Goal: Task Accomplishment & Management: Manage account settings

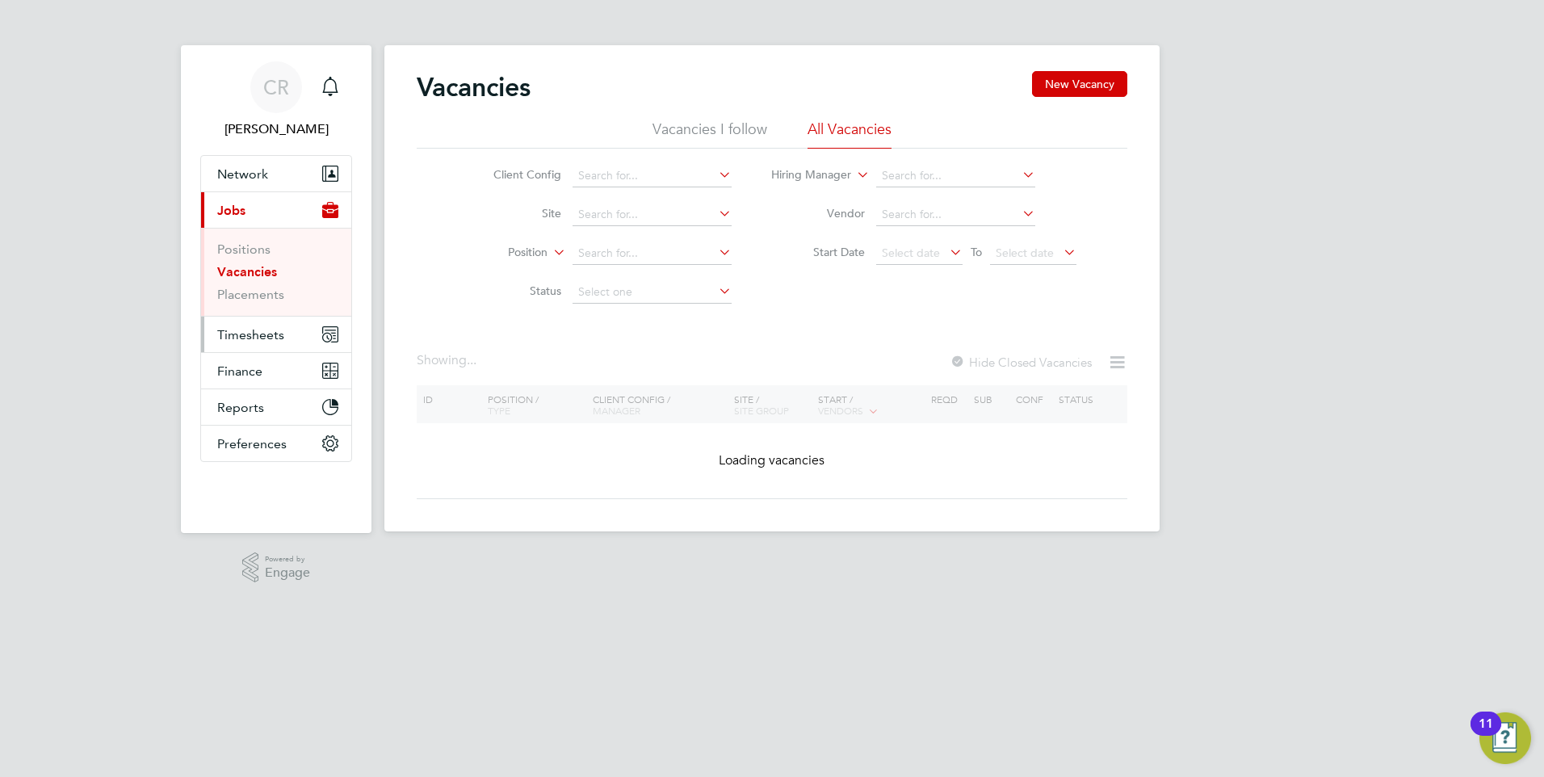
click at [259, 341] on span "Timesheets" at bounding box center [250, 334] width 67 height 15
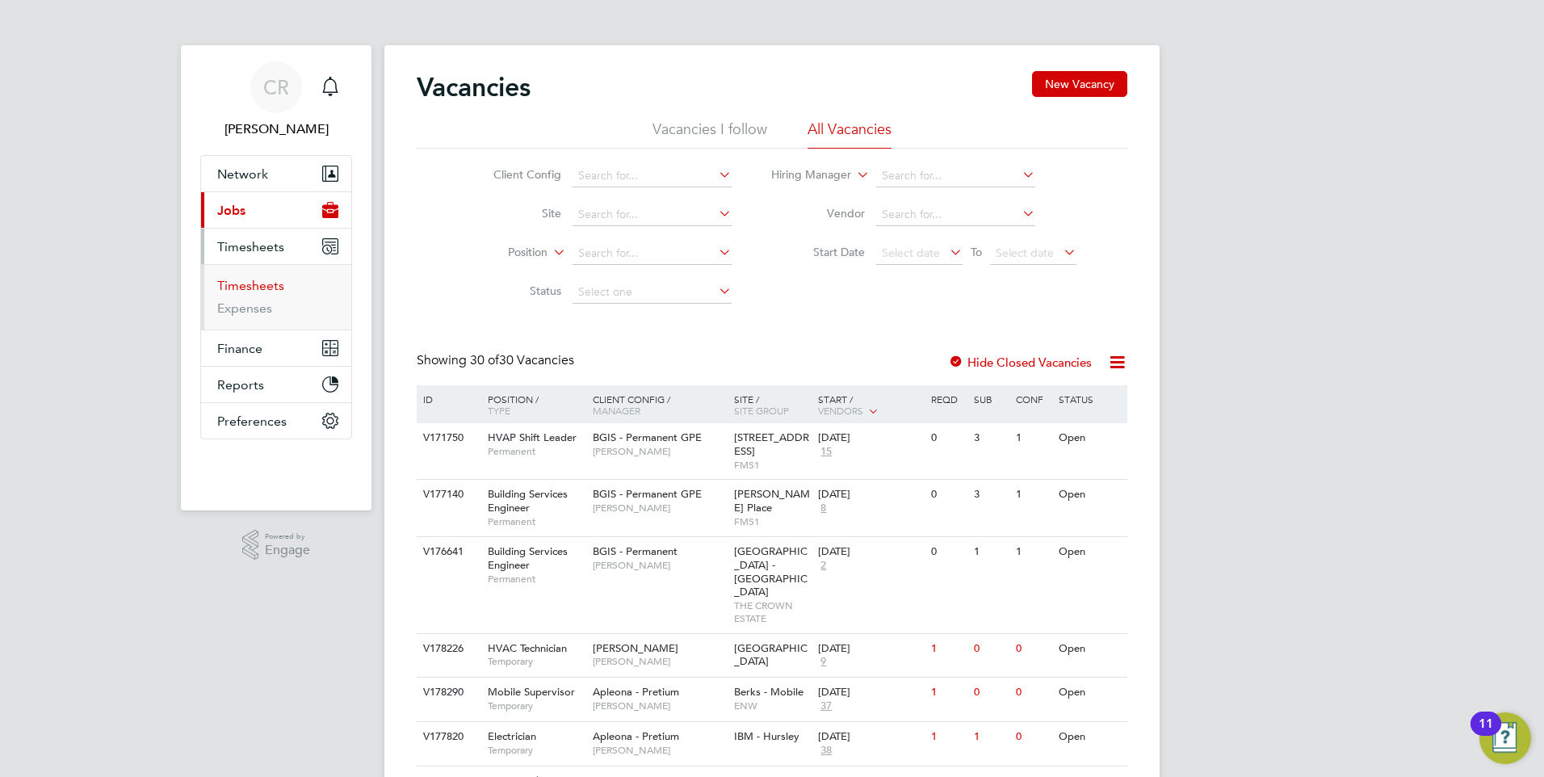
click at [235, 282] on link "Timesheets" at bounding box center [250, 285] width 67 height 15
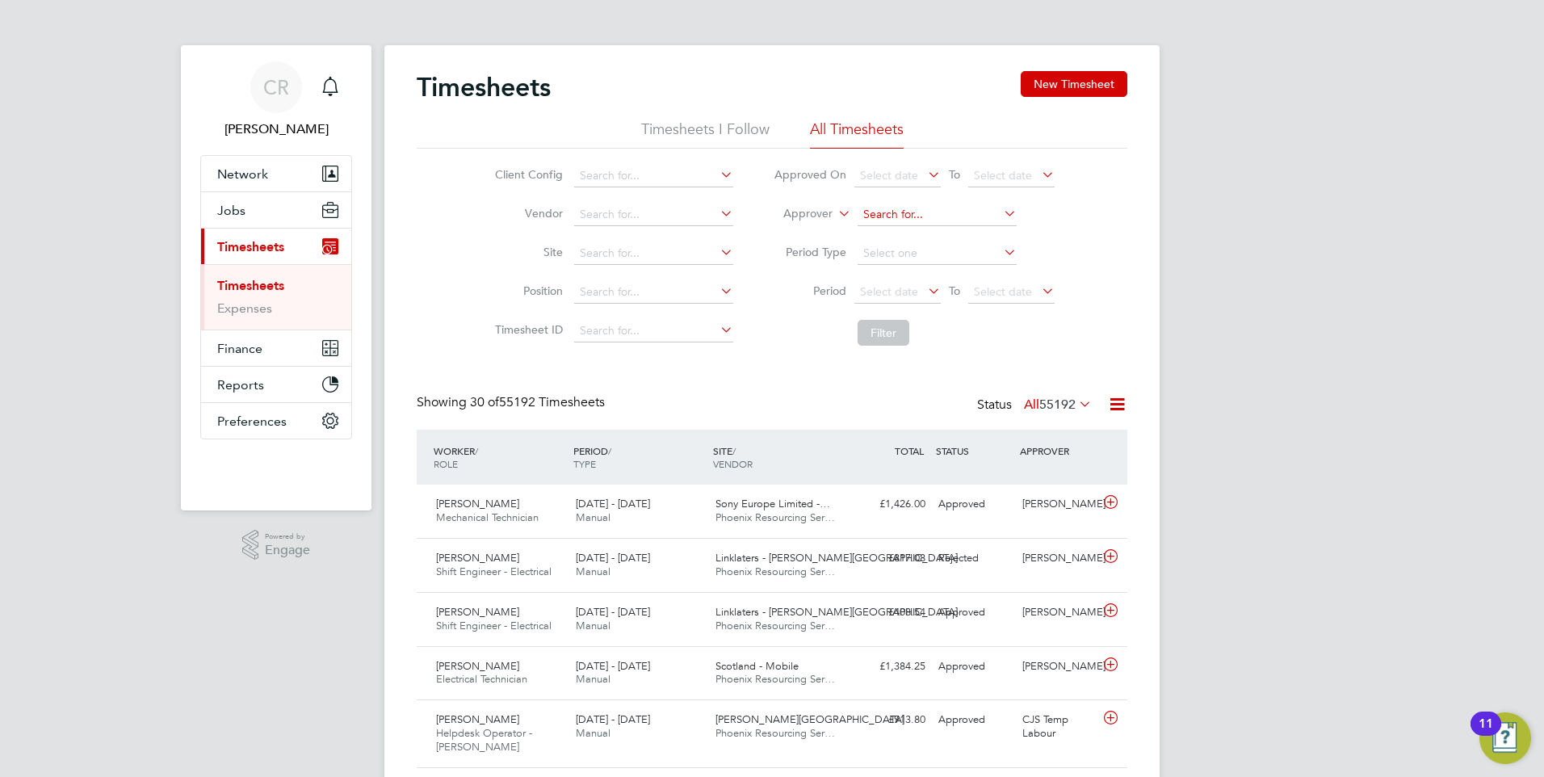
click at [901, 221] on input at bounding box center [937, 215] width 159 height 23
click at [937, 317] on li "[PERSON_NAME]" at bounding box center [956, 324] width 200 height 22
type input "[PERSON_NAME]"
click at [882, 335] on button "Filter" at bounding box center [884, 333] width 52 height 26
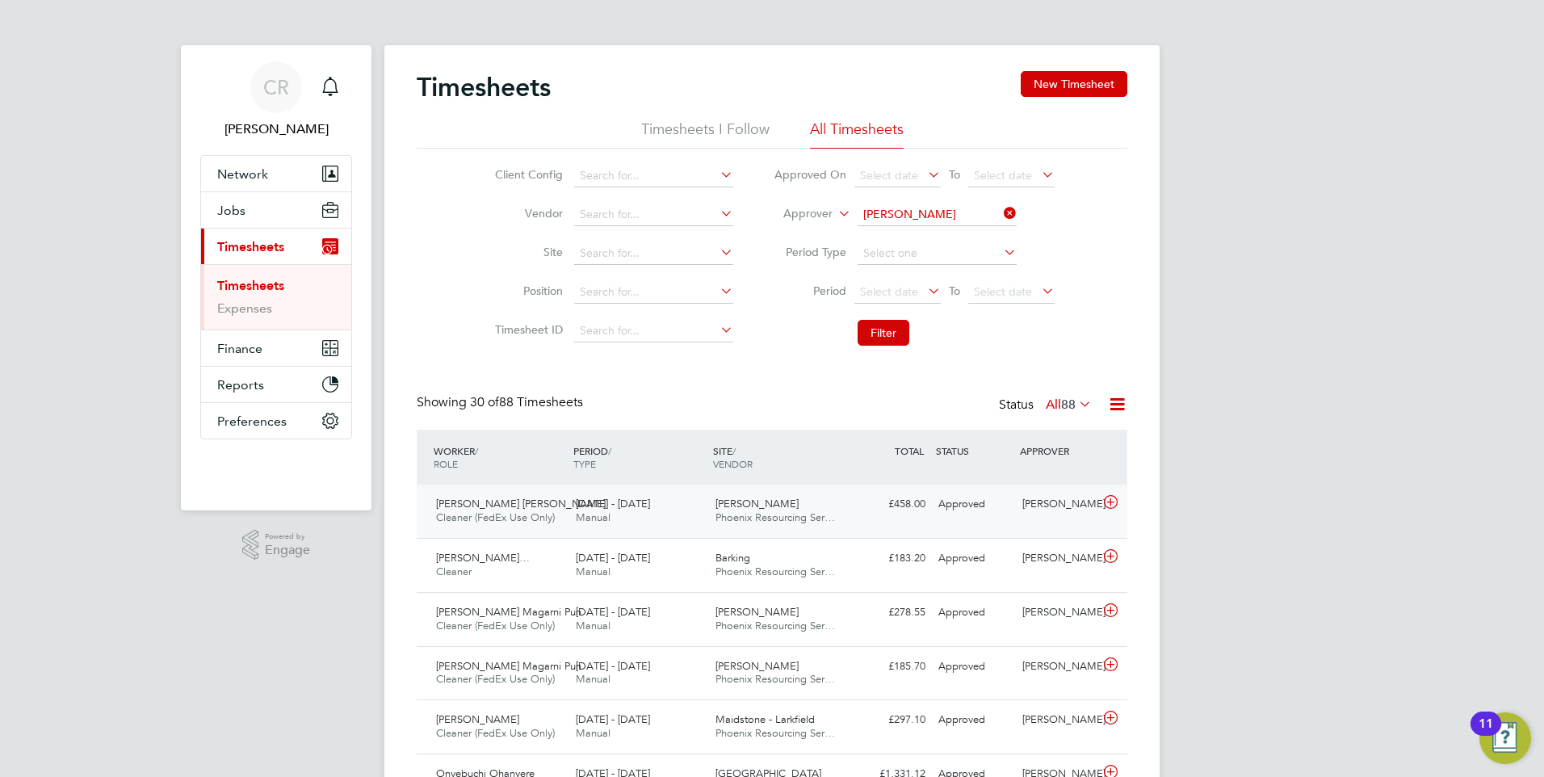
click at [853, 510] on div "£458.00 Approved" at bounding box center [890, 504] width 84 height 27
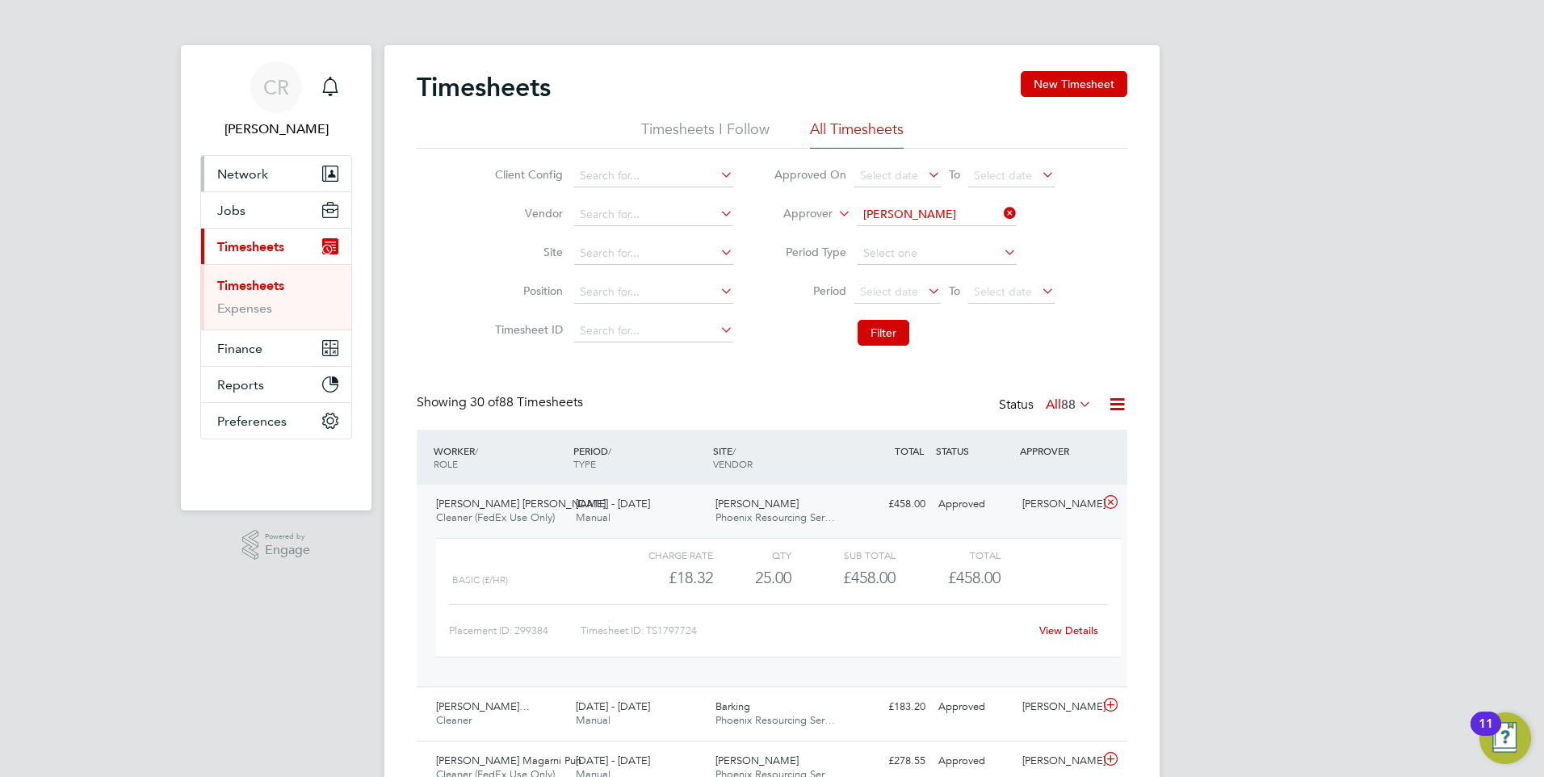
click at [254, 173] on span "Network" at bounding box center [242, 173] width 51 height 15
click at [284, 82] on span "CR" at bounding box center [276, 87] width 26 height 21
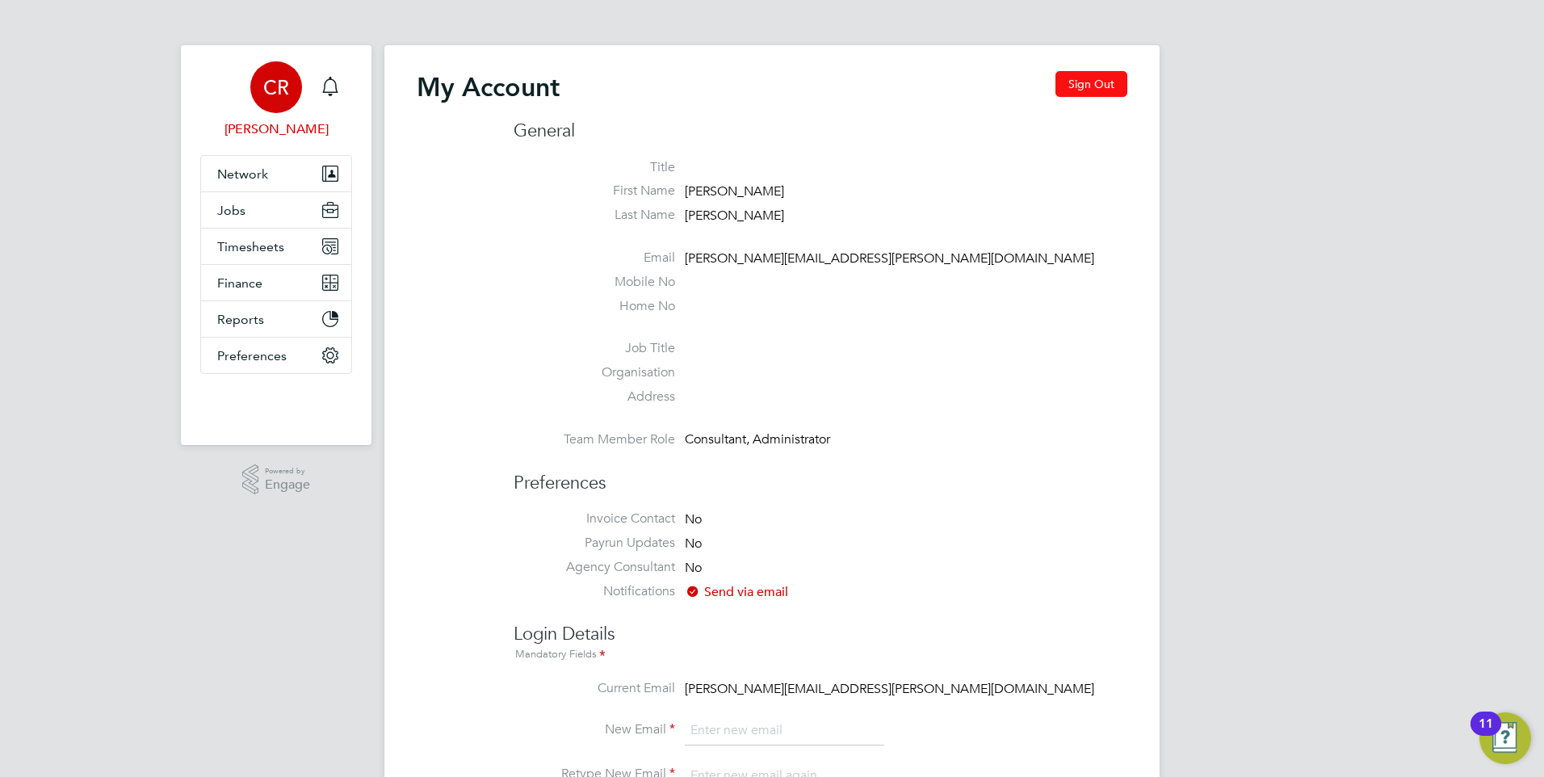
click at [1097, 93] on button "Sign Out" at bounding box center [1092, 84] width 72 height 26
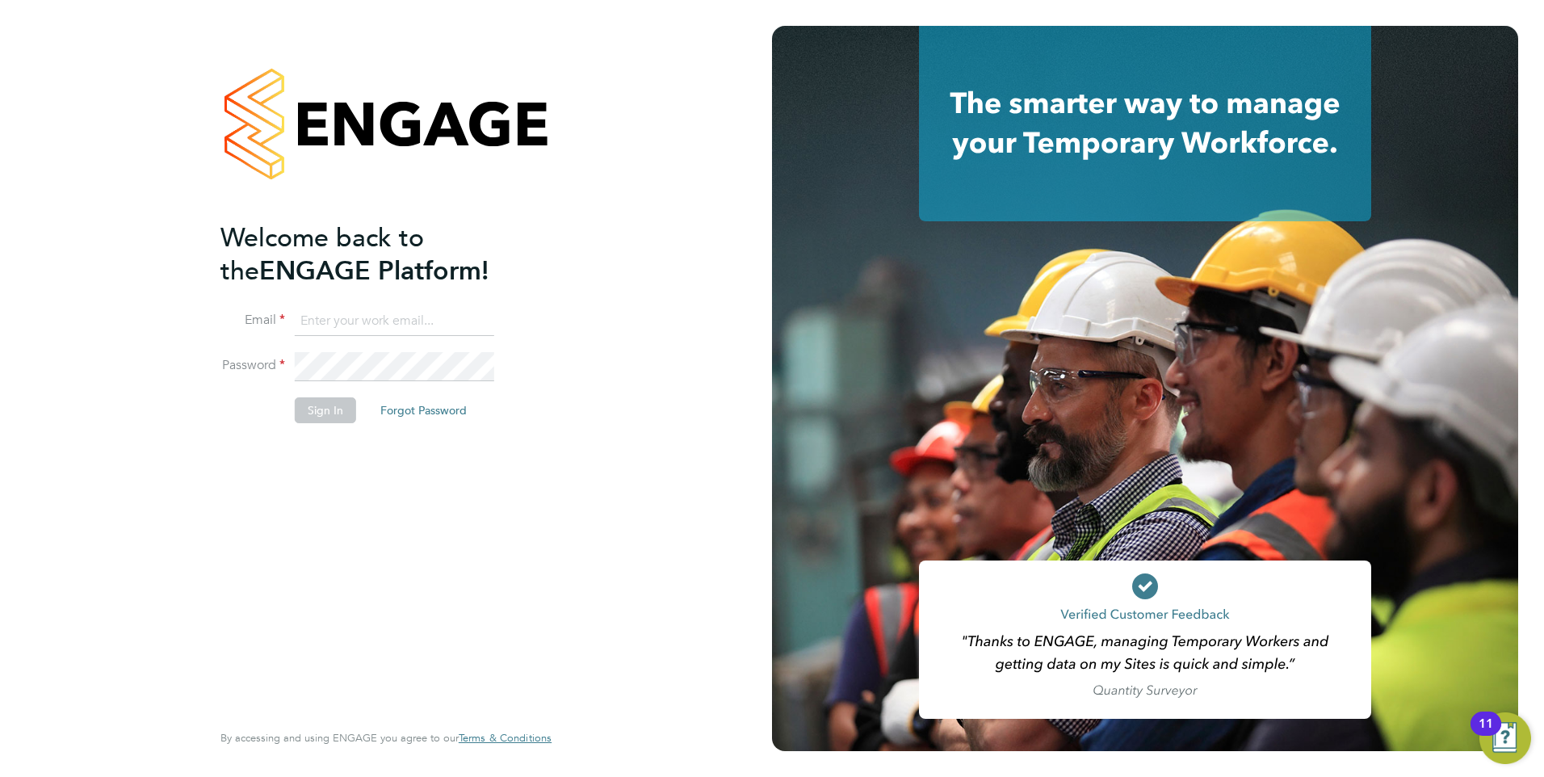
click at [344, 314] on input at bounding box center [395, 321] width 200 height 29
type input "[PERSON_NAME][EMAIL_ADDRESS][PERSON_NAME][DOMAIN_NAME]"
click at [335, 403] on button "Sign In" at bounding box center [325, 410] width 61 height 26
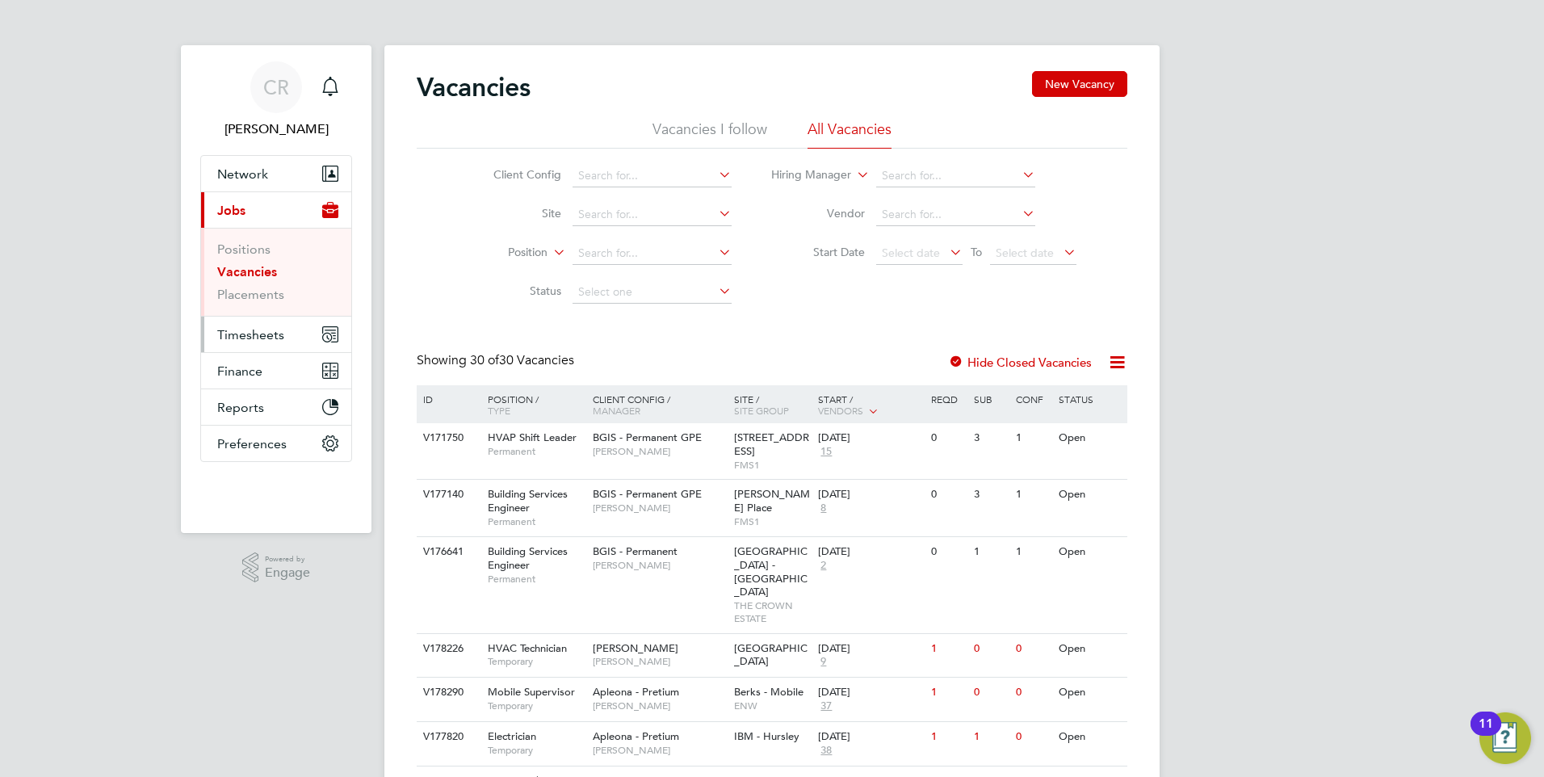
click at [248, 334] on span "Timesheets" at bounding box center [250, 334] width 67 height 15
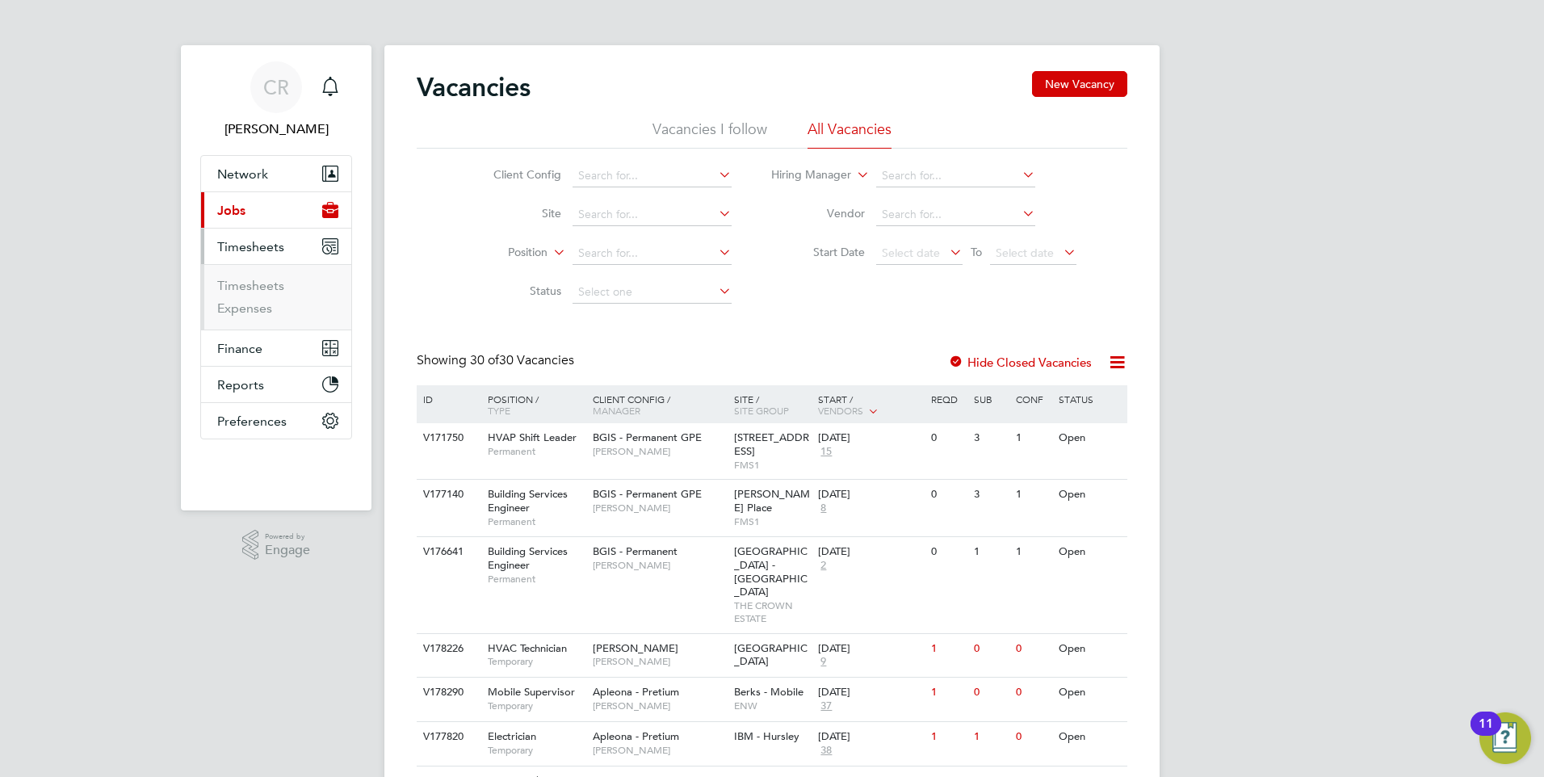
click at [255, 248] on span "Timesheets" at bounding box center [250, 246] width 67 height 15
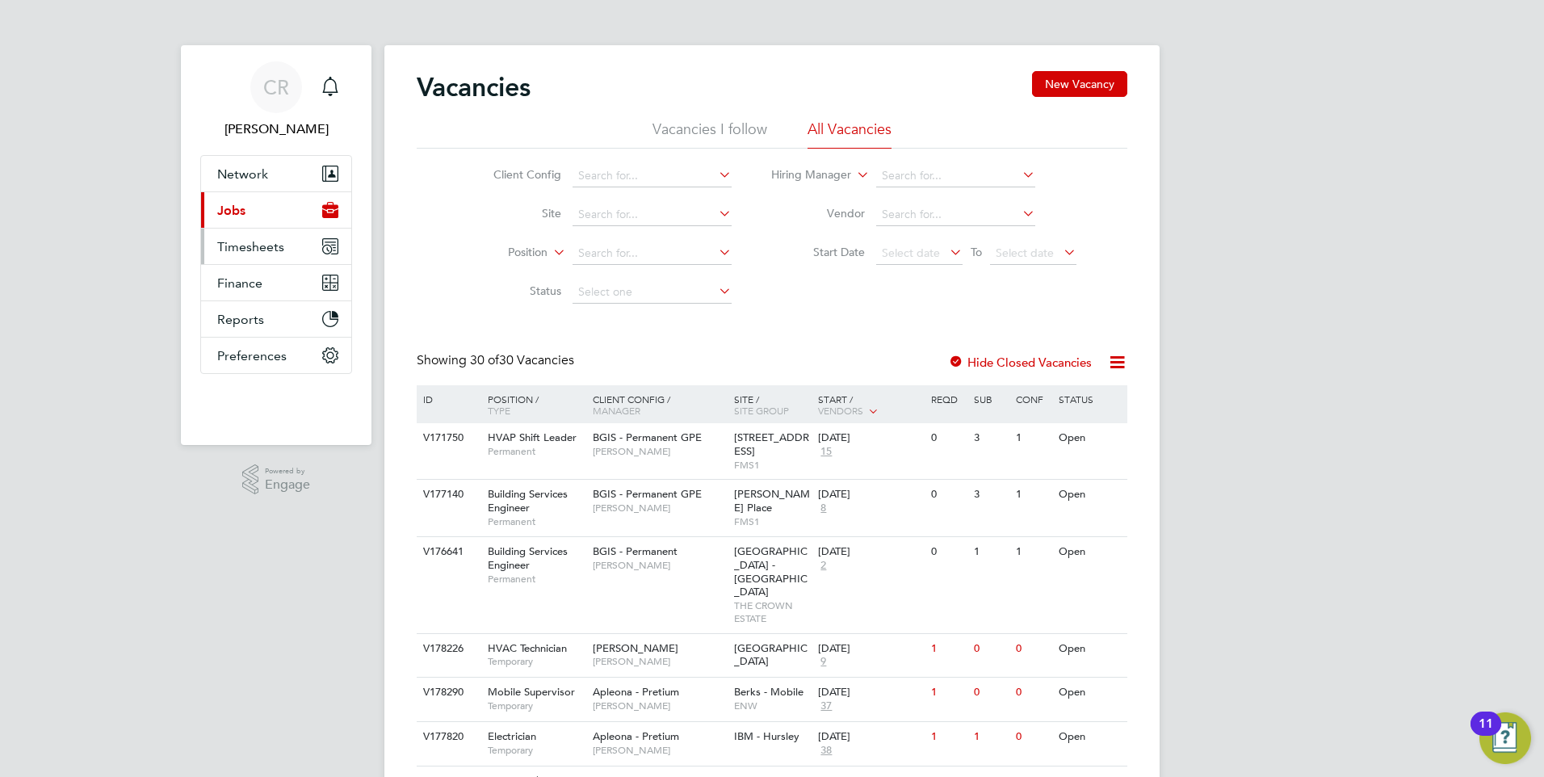
click at [255, 248] on span "Timesheets" at bounding box center [250, 246] width 67 height 15
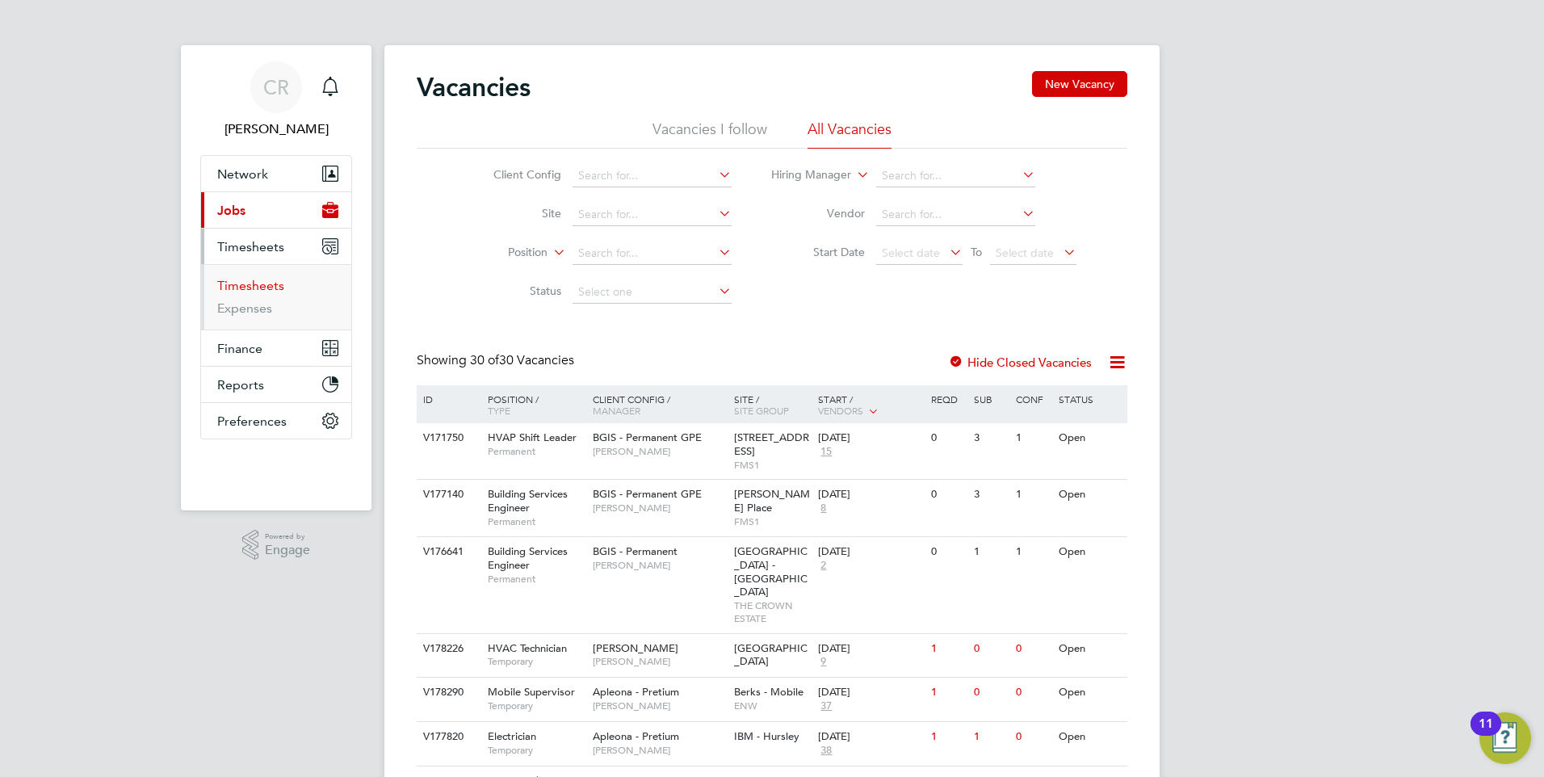
click at [243, 292] on link "Timesheets" at bounding box center [250, 285] width 67 height 15
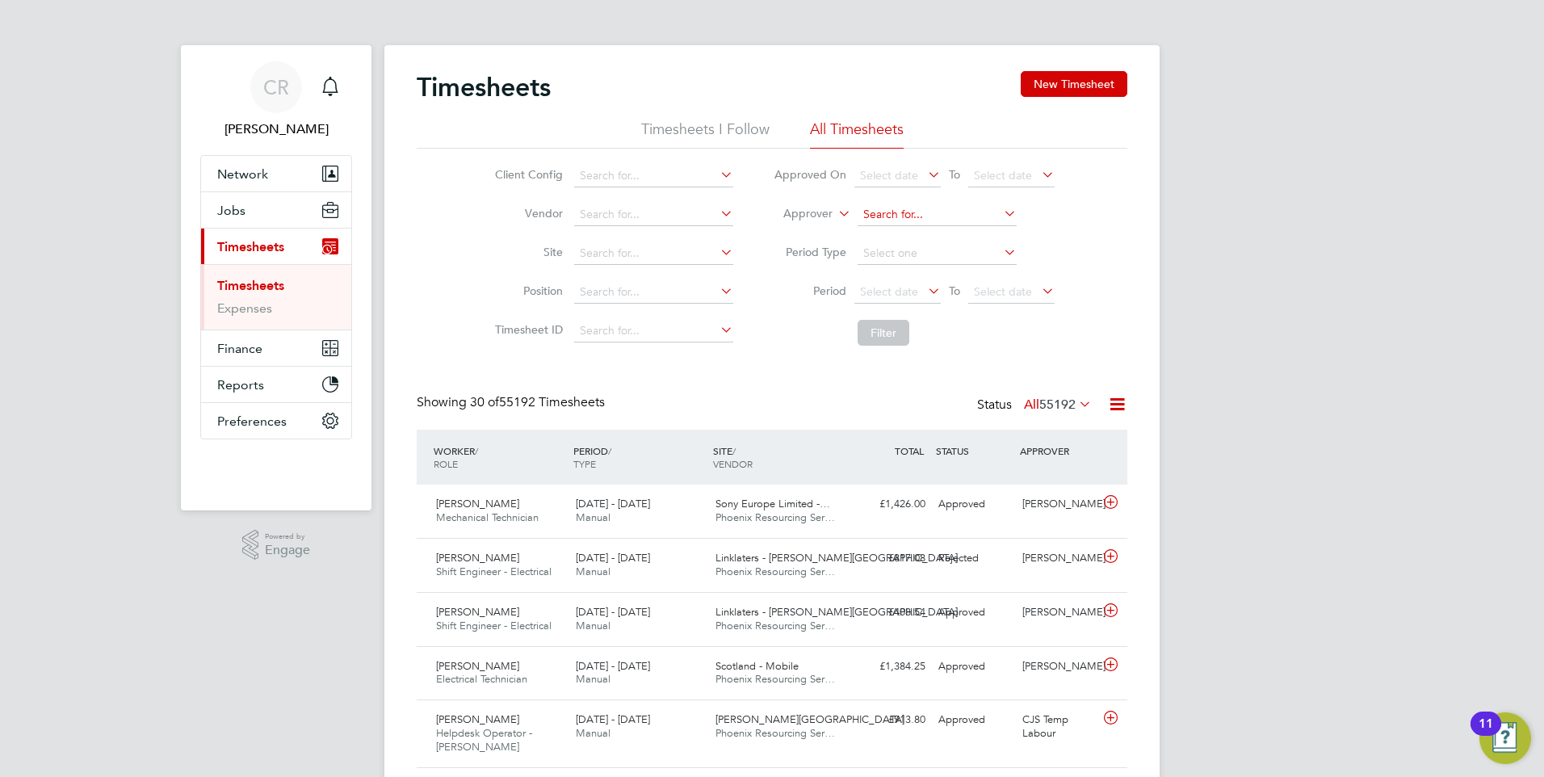
click at [919, 221] on input at bounding box center [937, 215] width 159 height 23
click at [916, 243] on li "Julie Tante" at bounding box center [936, 236] width 161 height 22
type input "[PERSON_NAME]"
click at [889, 331] on button "Filter" at bounding box center [884, 333] width 52 height 26
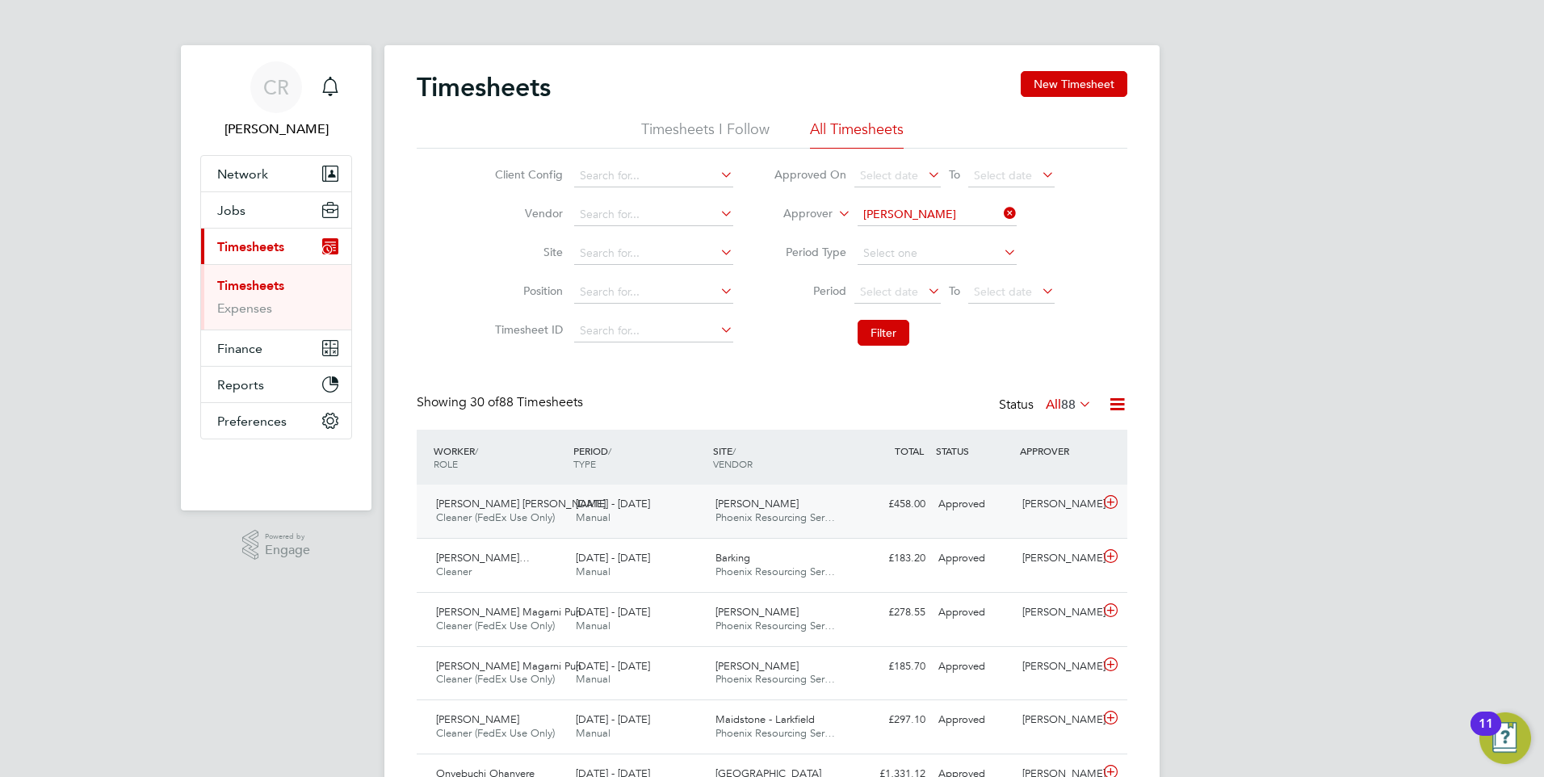
click at [925, 506] on div "£458.00 Approved" at bounding box center [890, 504] width 84 height 27
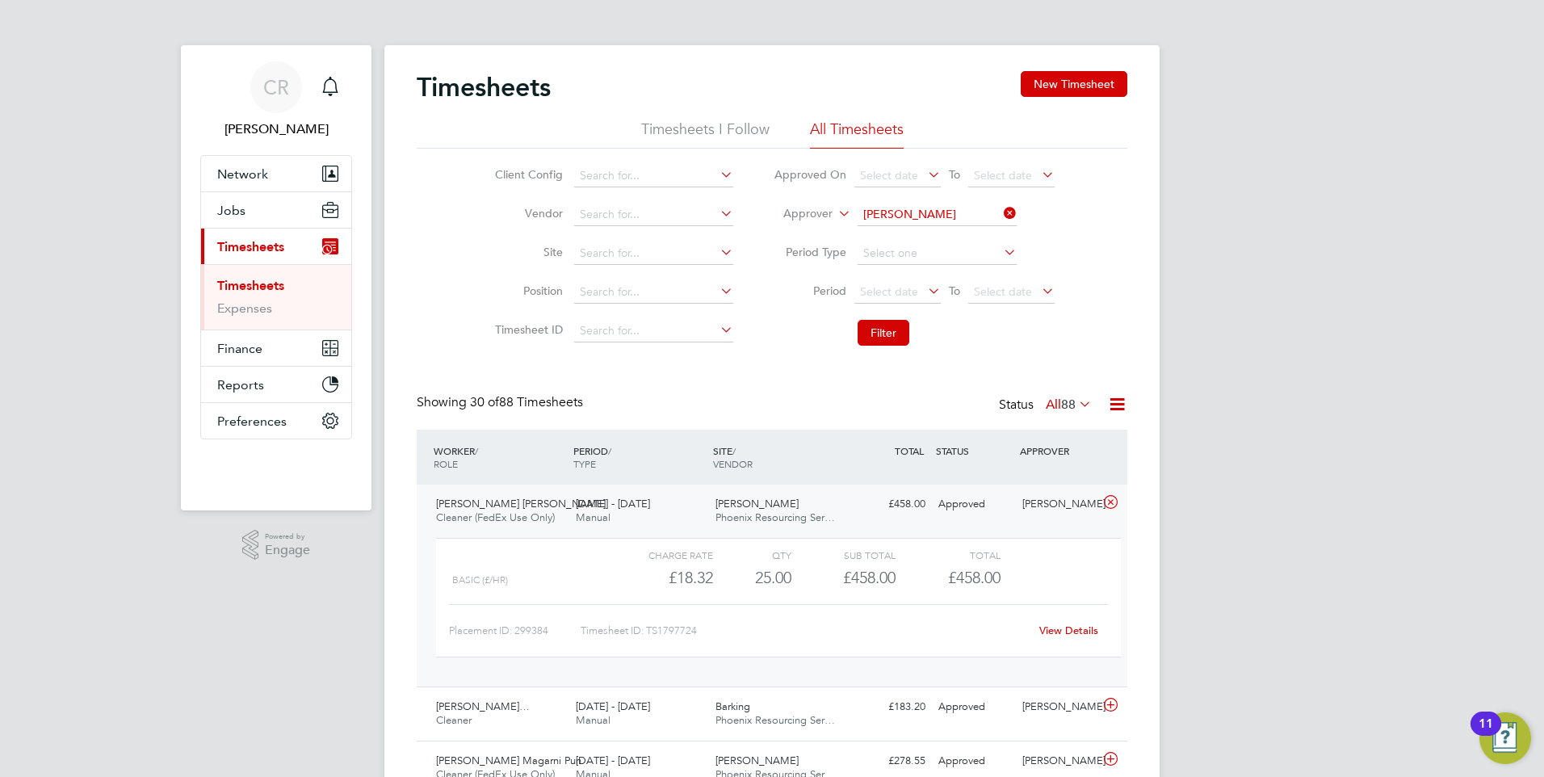
click at [1073, 635] on link "View Details" at bounding box center [1069, 631] width 59 height 14
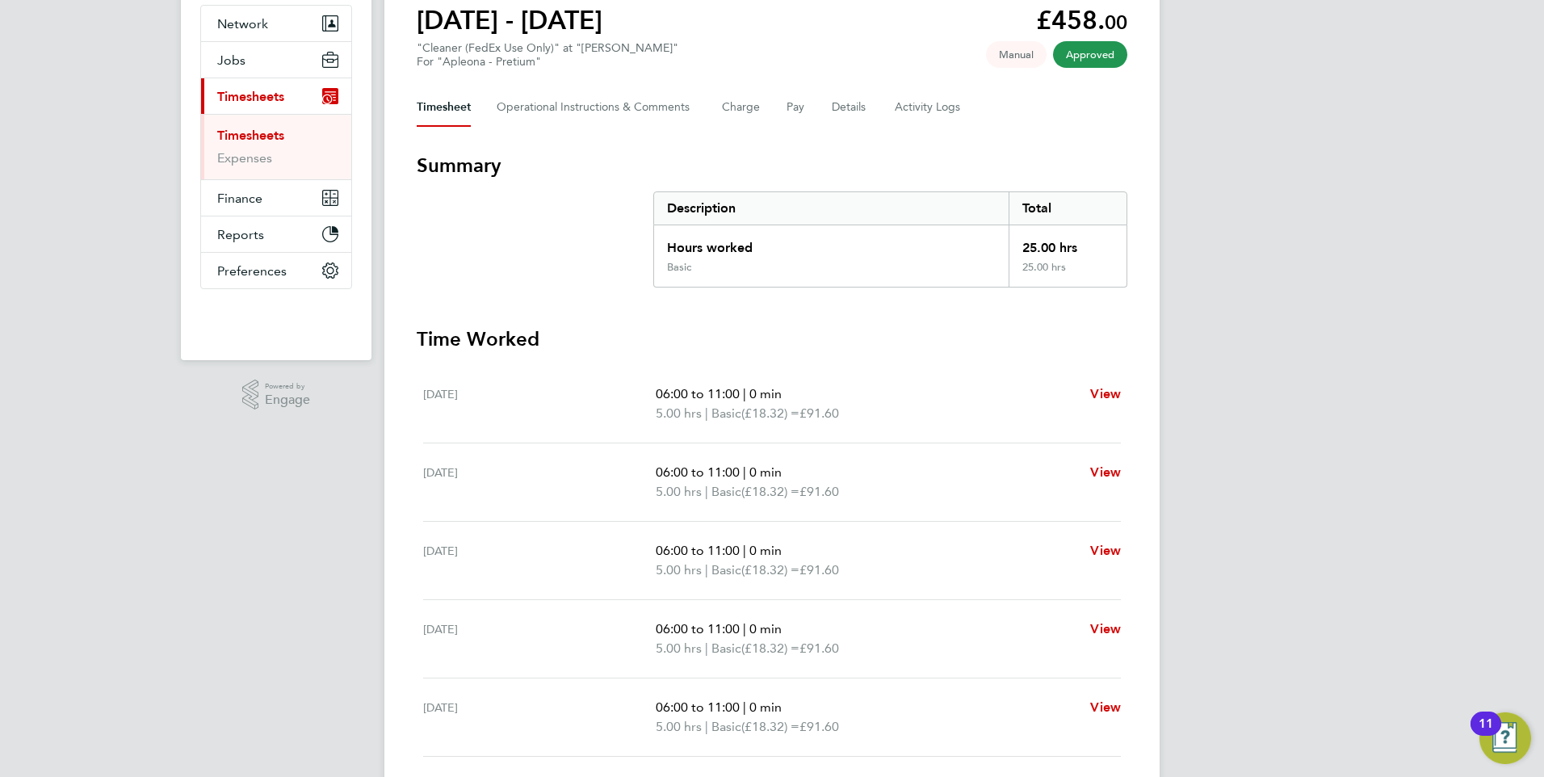
scroll to position [111, 0]
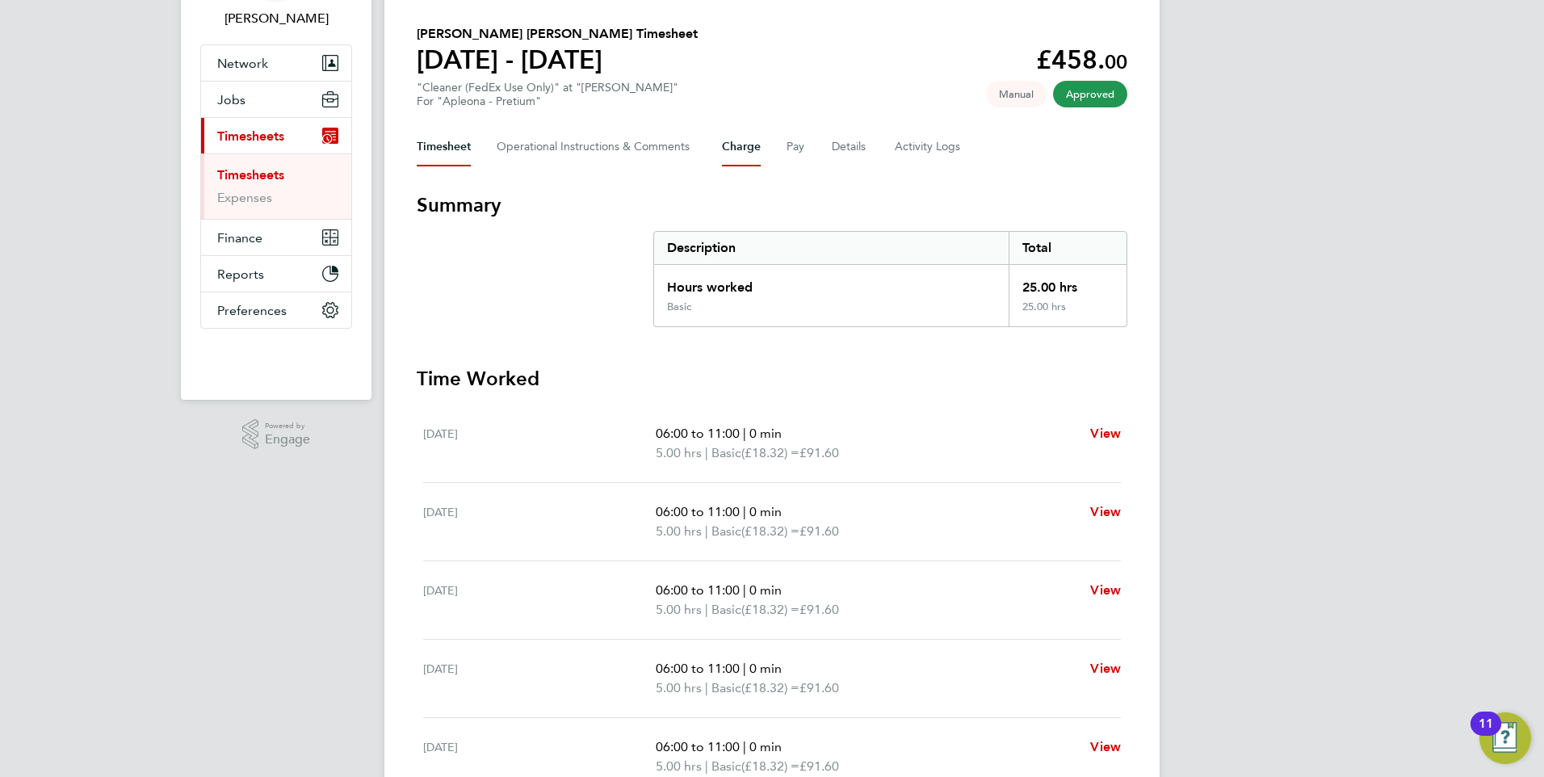
click at [749, 151] on button "Charge" at bounding box center [741, 147] width 39 height 39
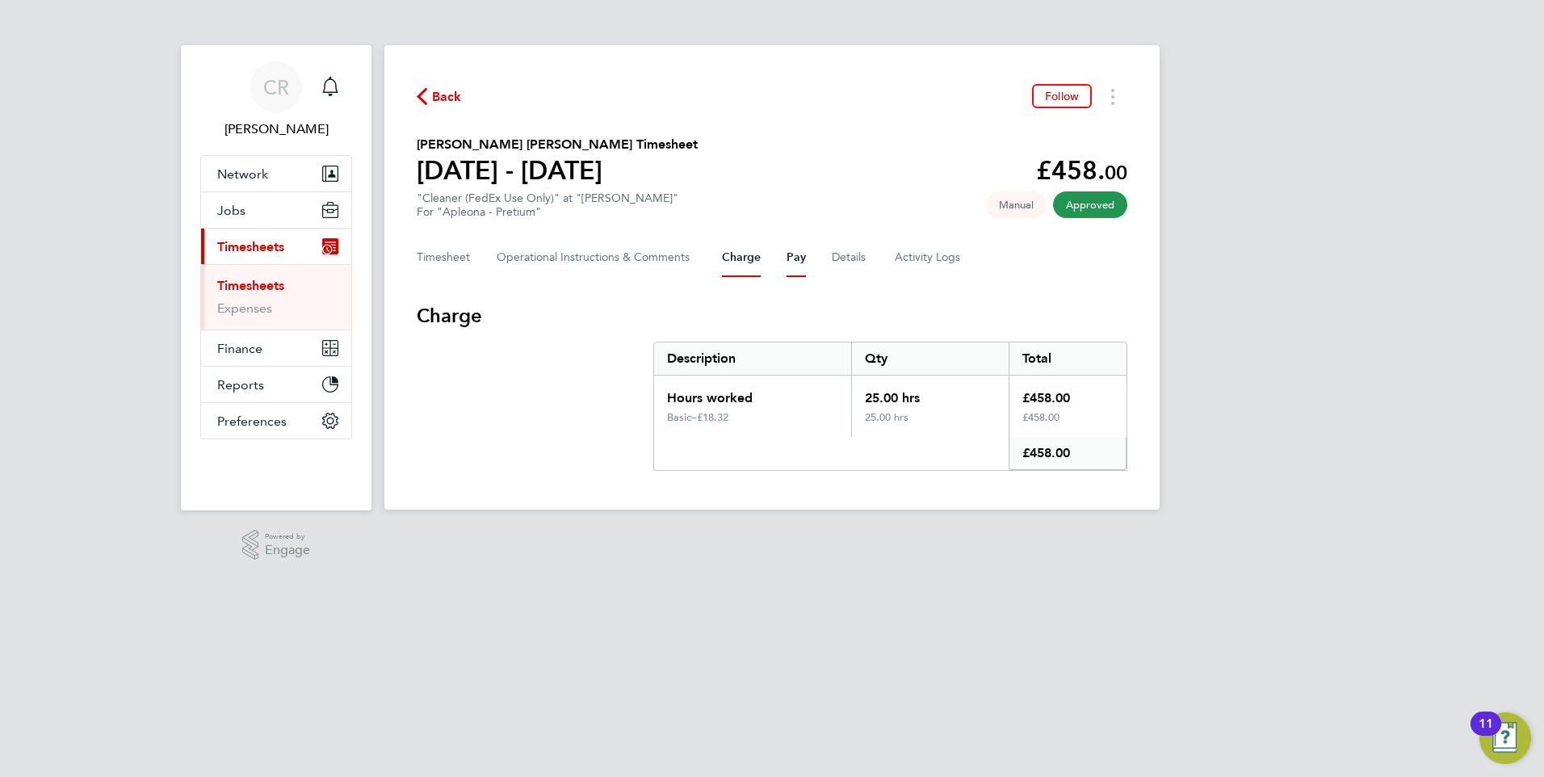
click at [799, 263] on button "Pay" at bounding box center [796, 257] width 19 height 39
click at [1113, 98] on circle "Timesheets Menu" at bounding box center [1113, 96] width 3 height 3
click at [926, 92] on div "Back Follow Download timesheet" at bounding box center [772, 96] width 711 height 25
click at [1114, 93] on icon "Timesheets Menu" at bounding box center [1113, 97] width 3 height 16
click at [1018, 132] on link "Download timesheet" at bounding box center [1031, 132] width 194 height 32
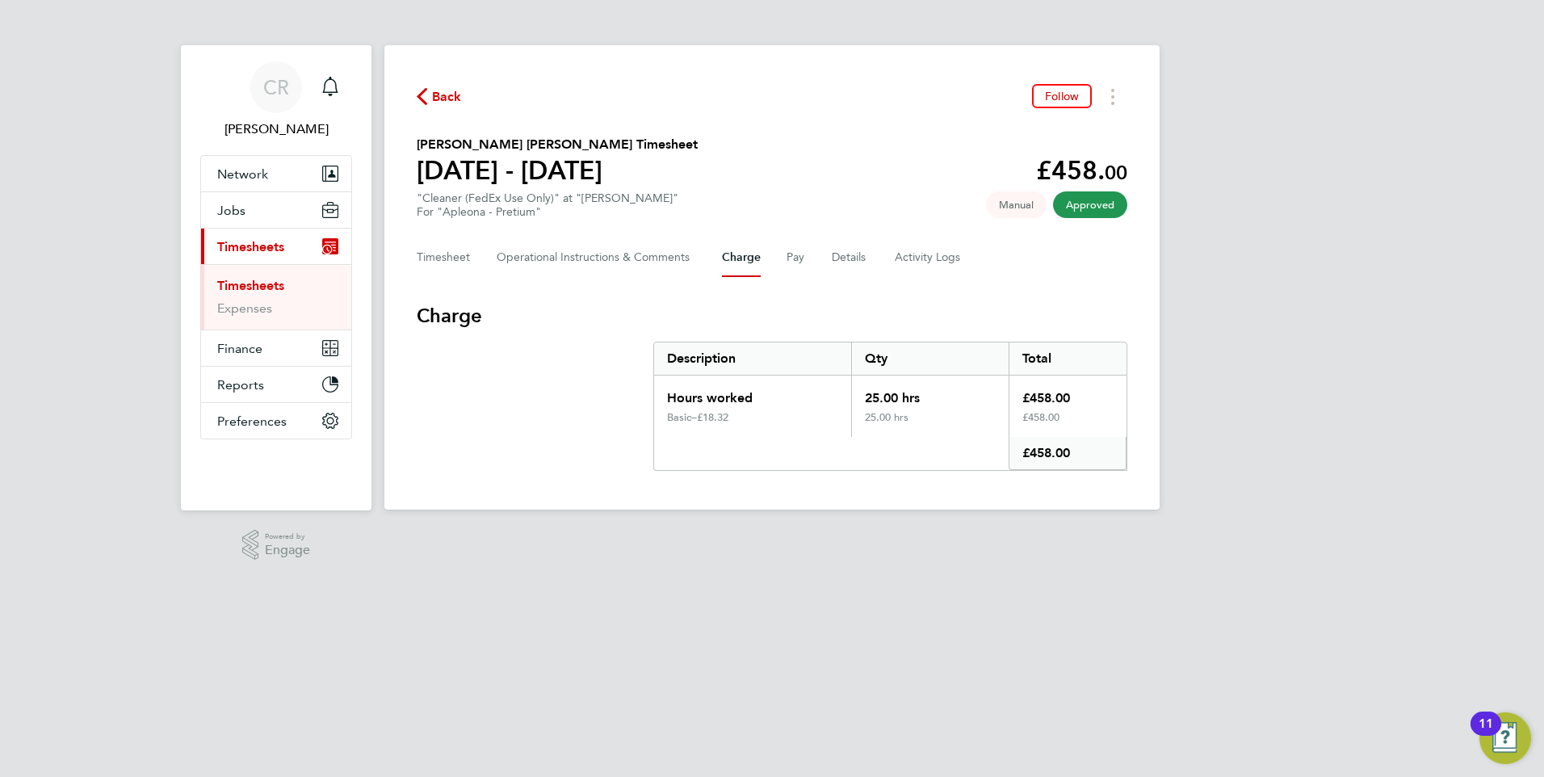
scroll to position [111, 0]
